Goal: Find specific page/section: Find specific page/section

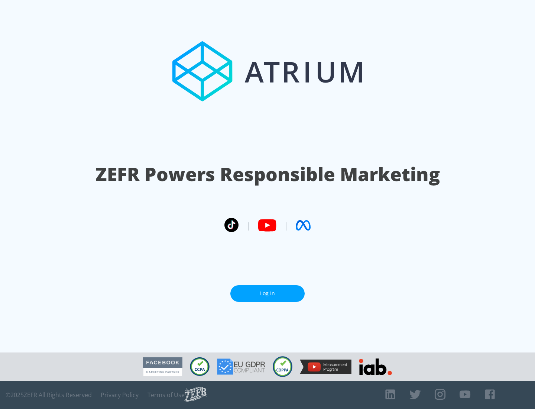
click at [268, 290] on link "Log In" at bounding box center [267, 293] width 74 height 17
